Goal: Information Seeking & Learning: Learn about a topic

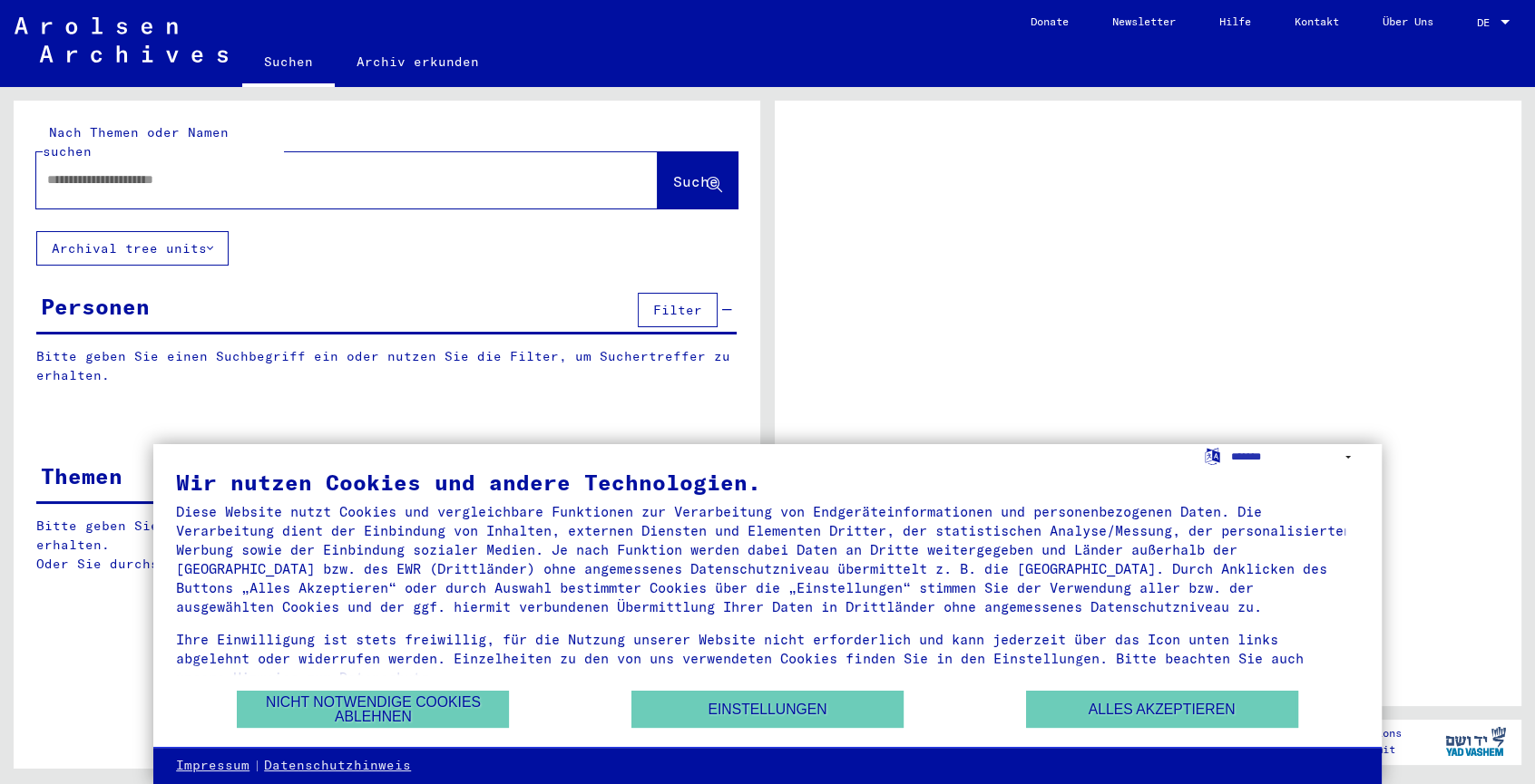
click at [96, 170] on input "text" at bounding box center [330, 180] width 567 height 19
type input "*******"
click at [682, 172] on span "Suche" at bounding box center [695, 181] width 45 height 18
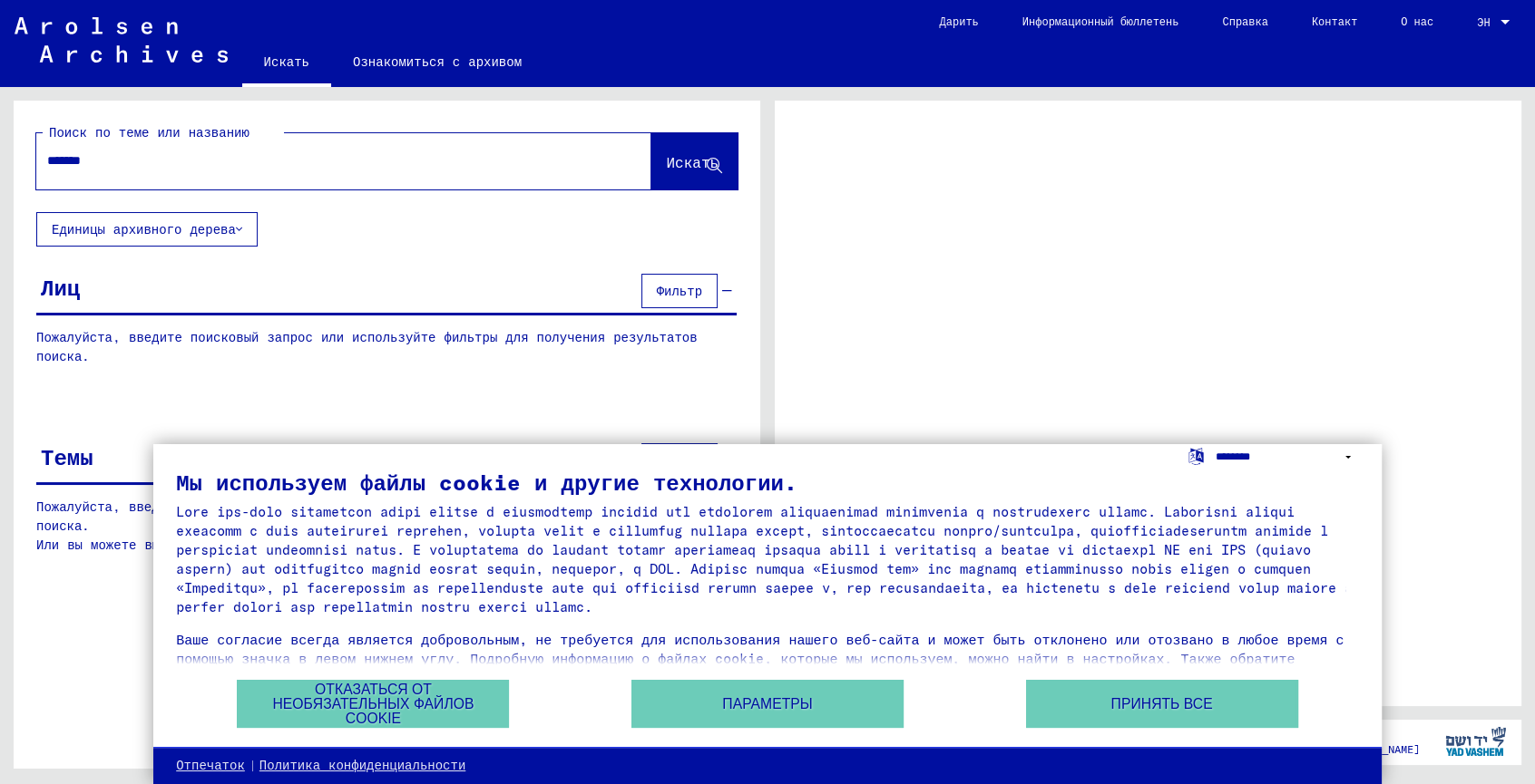
click at [1348, 457] on select "**********" at bounding box center [1287, 457] width 143 height 26
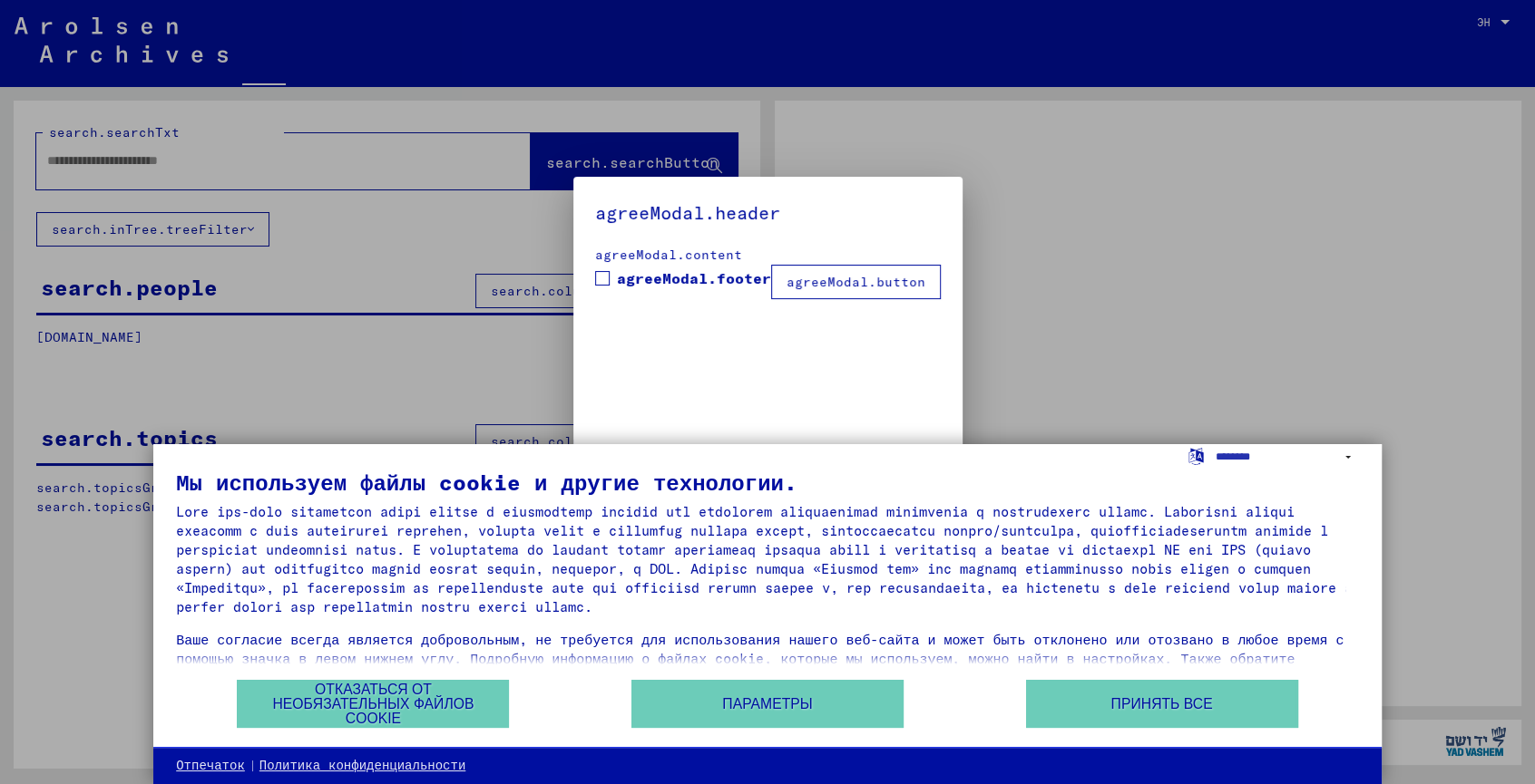
click at [1152, 349] on div at bounding box center [768, 392] width 1535 height 784
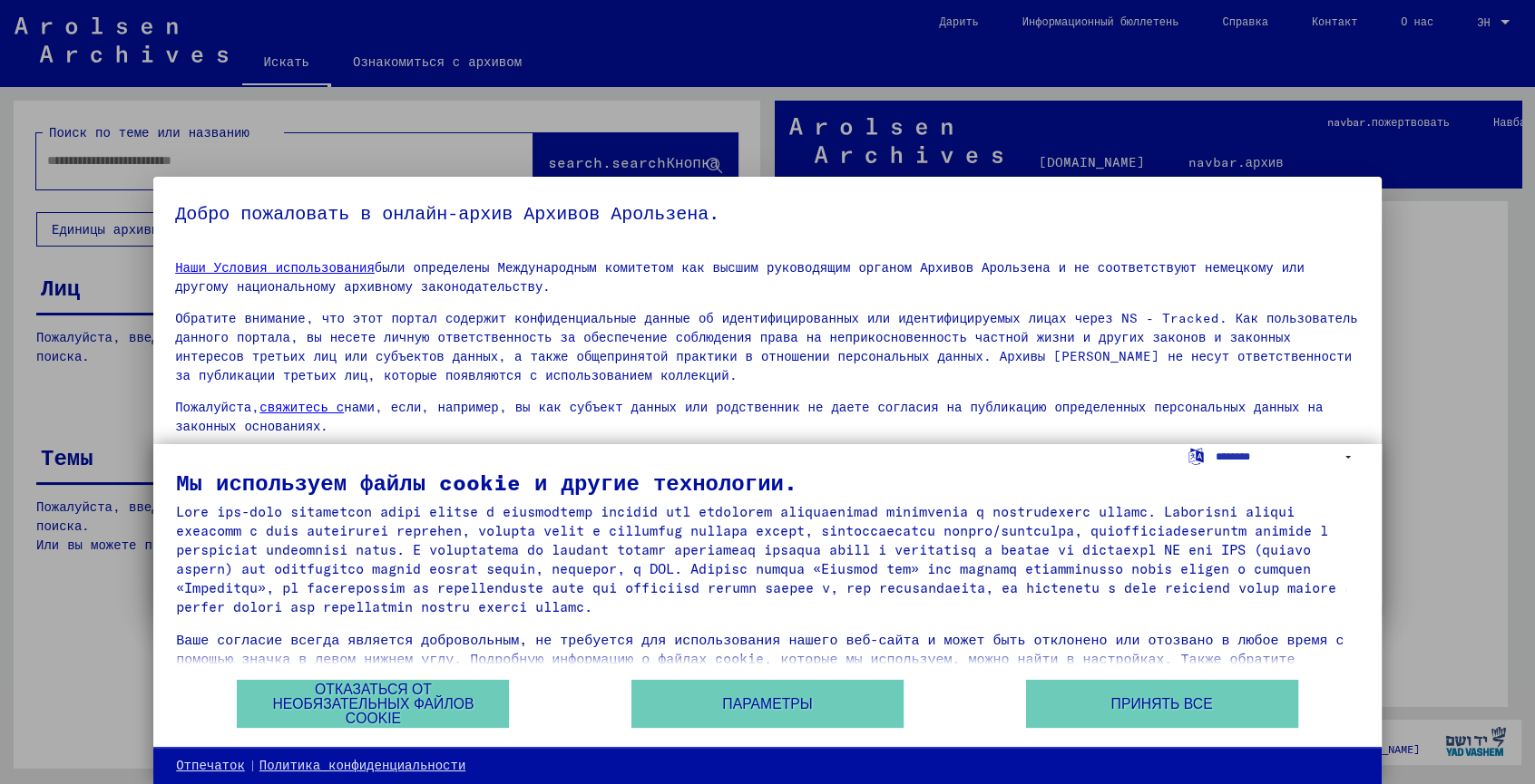
click at [715, 98] on div at bounding box center [768, 392] width 1535 height 784
click at [326, 703] on button "Отказаться от необязательных файлов cookie" at bounding box center [373, 703] width 272 height 48
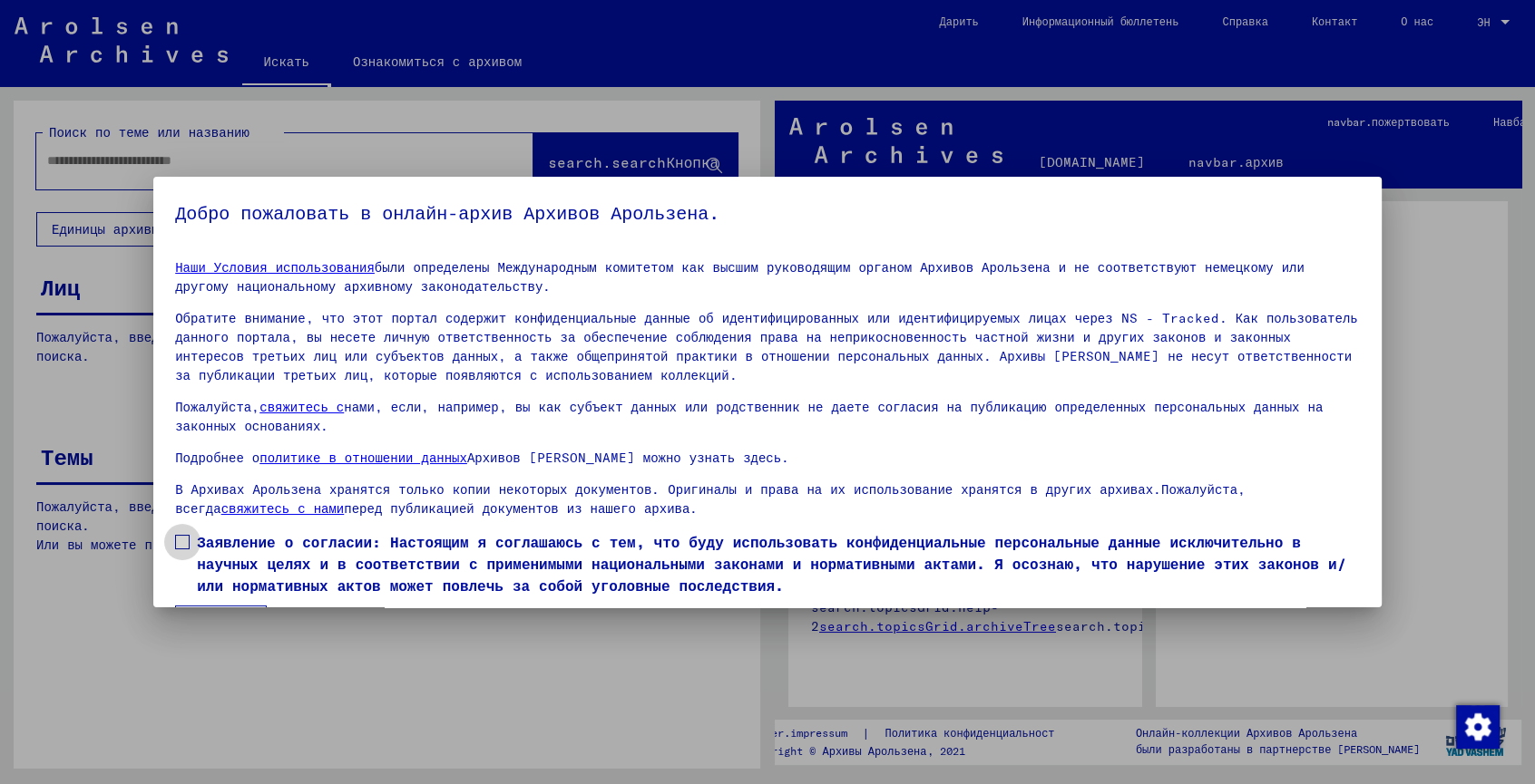
click at [178, 540] on span at bounding box center [182, 541] width 14 height 14
click at [1479, 399] on div at bounding box center [768, 392] width 1535 height 784
drag, startPoint x: 723, startPoint y: 180, endPoint x: 709, endPoint y: 229, distance: 51.0
click at [709, 229] on mat-dialog-container "Добро пожаловать в онлайн-архив Архивов Арользена. Наши Условия использования б…" at bounding box center [768, 392] width 1229 height 432
drag, startPoint x: 716, startPoint y: 229, endPoint x: 542, endPoint y: 493, distance: 316.2
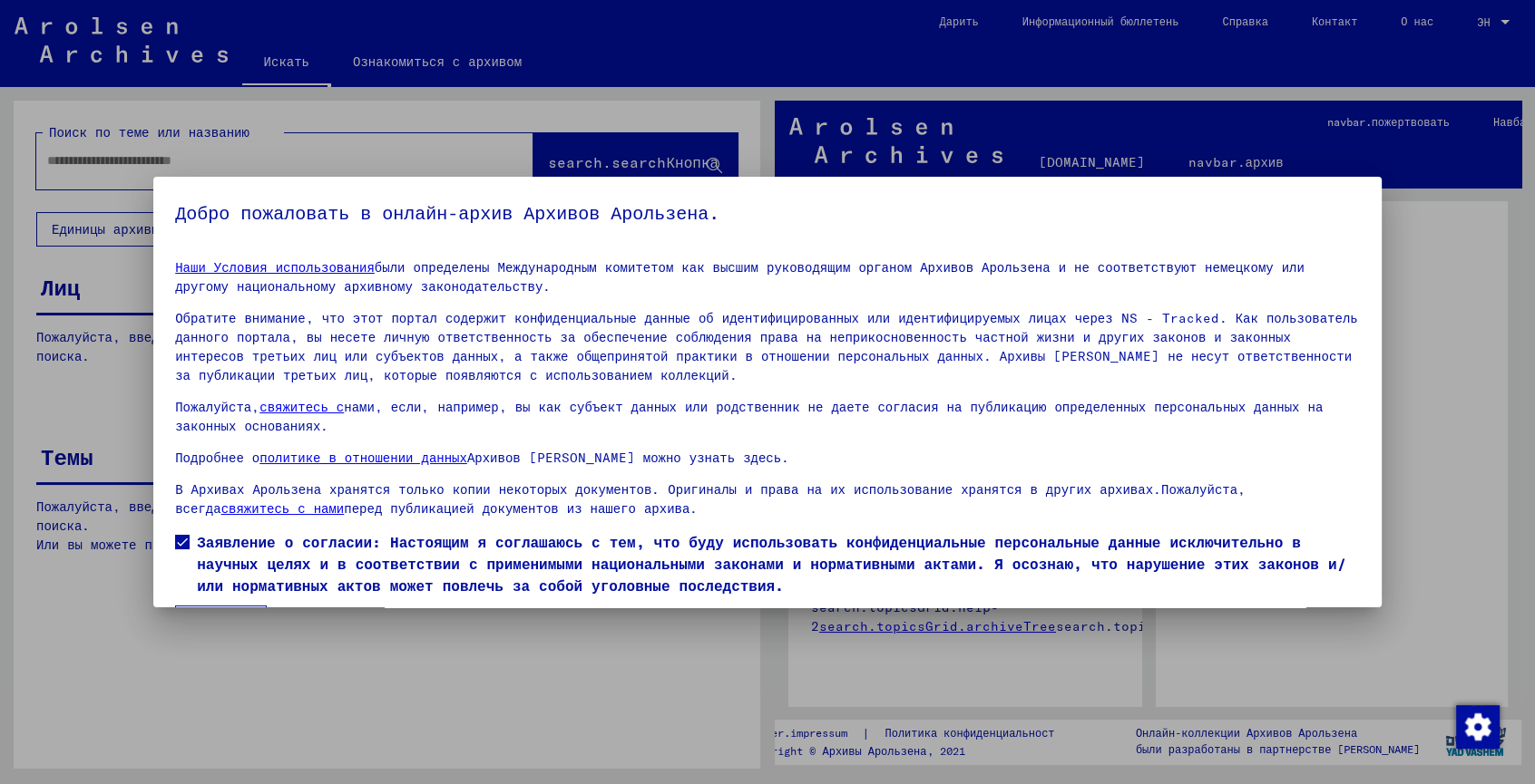
click at [542, 493] on yv-its-agree-protection-component "Добро пожаловать в онлайн-архив Архивов Арользена. Наши Условия использования б…" at bounding box center [768, 419] width 1185 height 441
